Goal: Navigation & Orientation: Find specific page/section

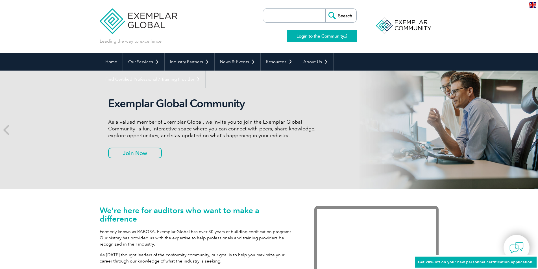
click at [325, 34] on link "Login to the Community" at bounding box center [322, 36] width 70 height 12
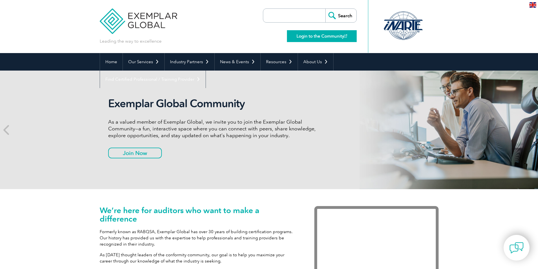
click at [325, 36] on link "Login to the Community" at bounding box center [322, 36] width 70 height 12
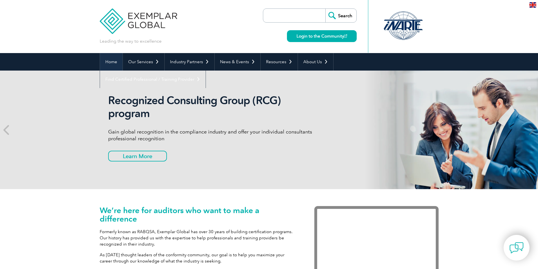
click at [112, 62] on link "Home" at bounding box center [111, 62] width 23 height 18
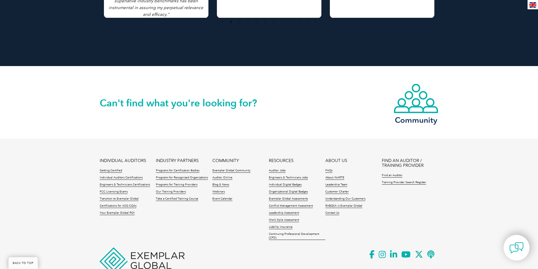
scroll to position [1279, 0]
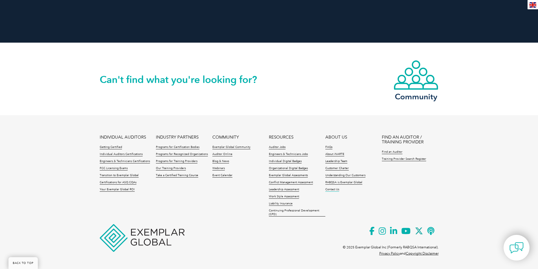
click at [331, 189] on link "Contact Us" at bounding box center [333, 190] width 14 height 4
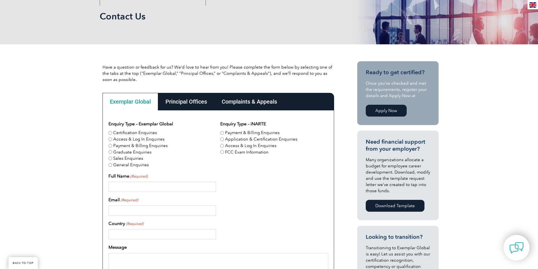
scroll to position [94, 0]
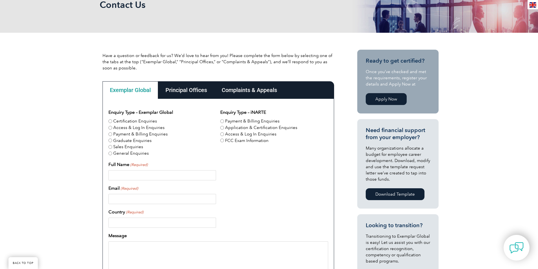
click at [192, 93] on div "Principal Offices" at bounding box center [186, 90] width 56 height 18
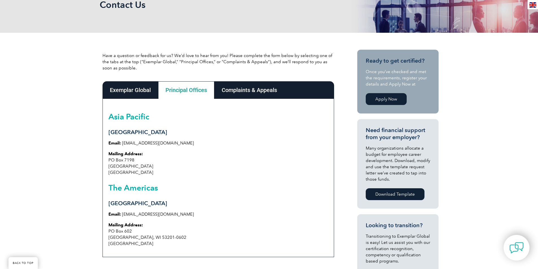
click at [248, 90] on div "Complaints & Appeals" at bounding box center [250, 90] width 70 height 18
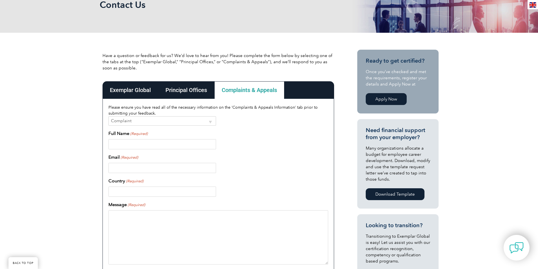
click at [131, 89] on div "Exemplar Global" at bounding box center [131, 90] width 56 height 18
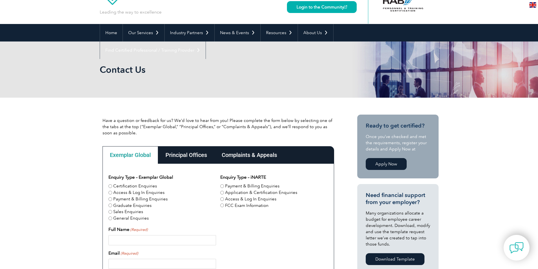
scroll to position [0, 0]
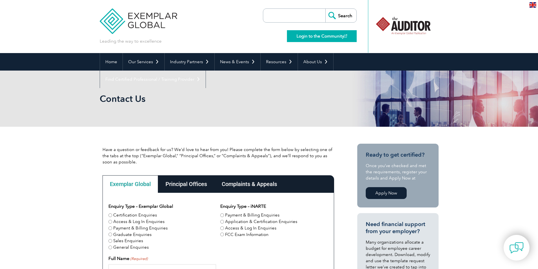
click at [308, 38] on link "Login to the Community" at bounding box center [322, 36] width 70 height 12
click at [324, 34] on link "Login to the Community" at bounding box center [322, 36] width 70 height 12
click at [262, 184] on div "Complaints & Appeals" at bounding box center [250, 185] width 70 height 18
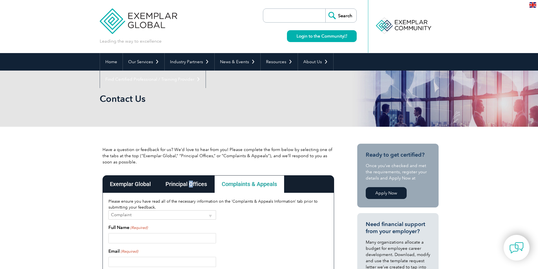
click at [191, 186] on div "Principal Offices" at bounding box center [186, 185] width 56 height 18
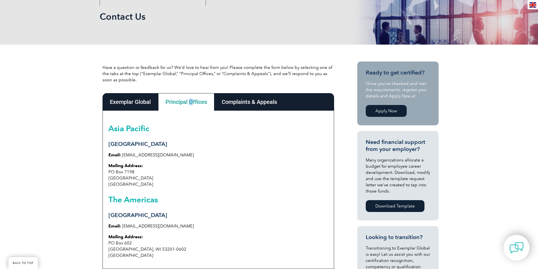
scroll to position [141, 0]
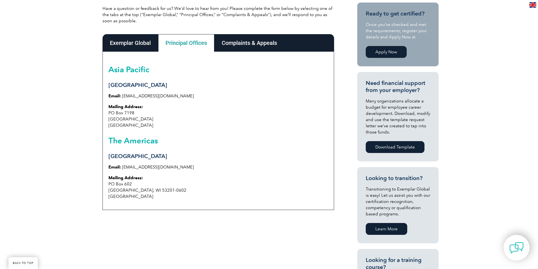
click at [163, 75] on div "Asia Pacific Sydney Email: info@exemplarglobal.org Mailing Address: PO Box 7198…" at bounding box center [219, 131] width 232 height 159
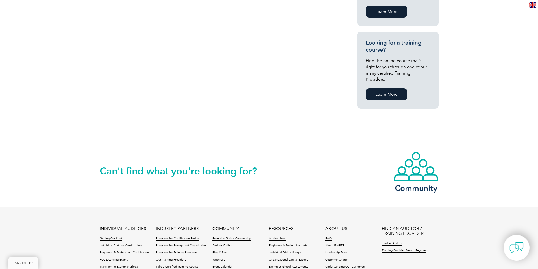
scroll to position [377, 0]
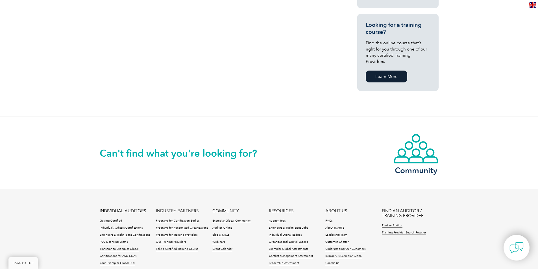
click at [328, 219] on link "FAQs" at bounding box center [329, 221] width 7 height 4
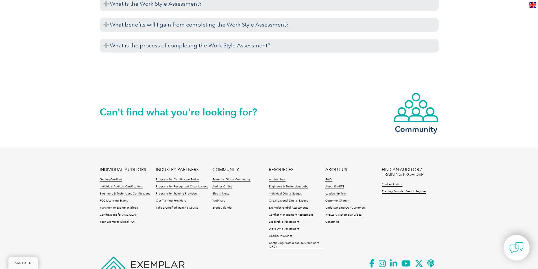
scroll to position [2178, 0]
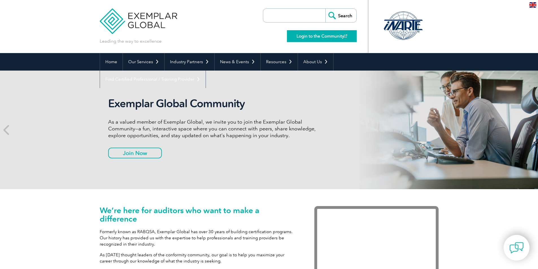
click at [333, 39] on link "Login to the Community" at bounding box center [322, 36] width 70 height 12
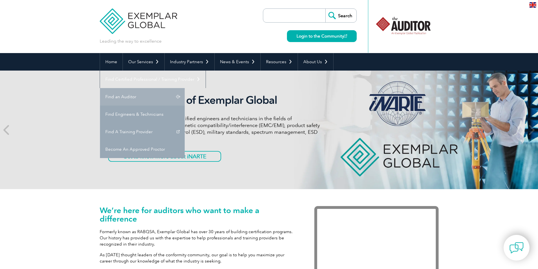
click at [185, 88] on link "Find an Auditor" at bounding box center [142, 97] width 85 height 18
